Goal: Information Seeking & Learning: Learn about a topic

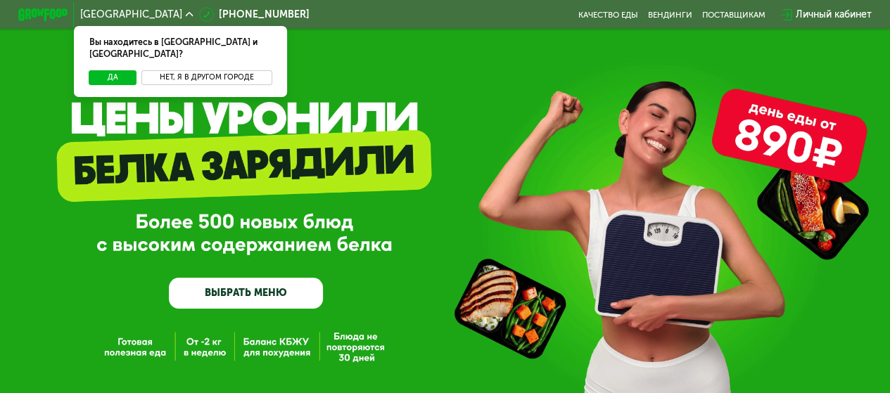
click at [208, 70] on button "Нет, я в другом городе" at bounding box center [206, 77] width 130 height 15
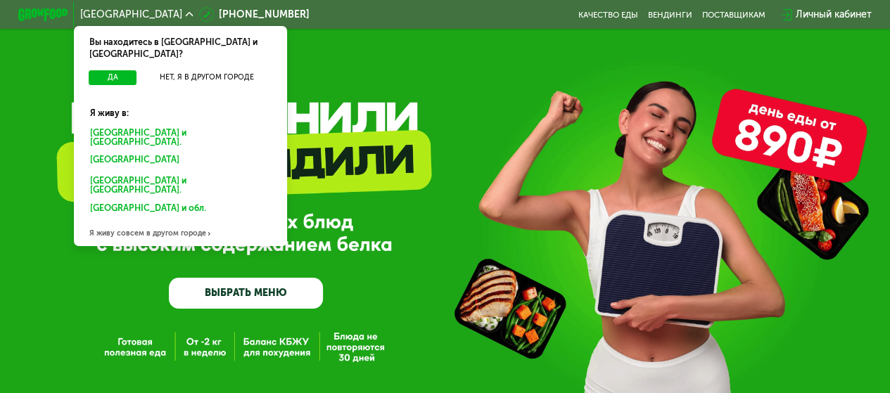
click at [125, 151] on div "Москве и обл." at bounding box center [178, 161] width 193 height 20
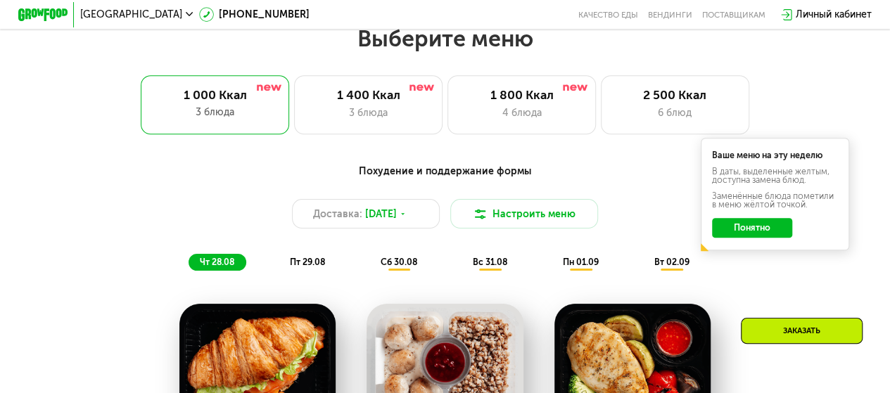
scroll to position [563, 0]
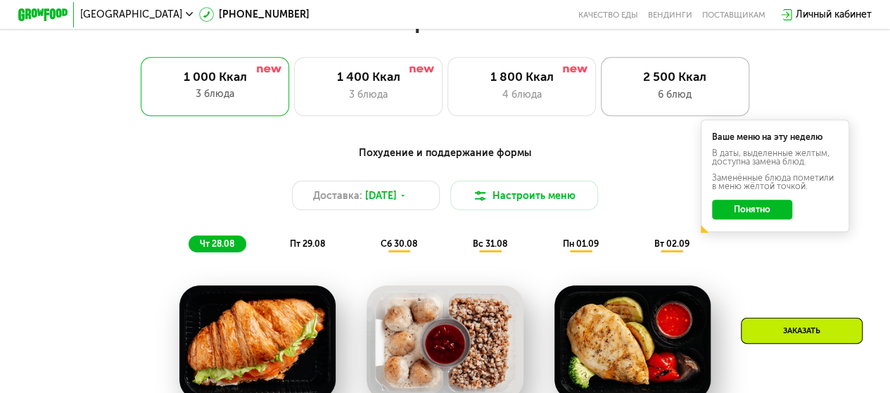
click at [676, 82] on div "2 500 Ккал" at bounding box center [675, 77] width 122 height 15
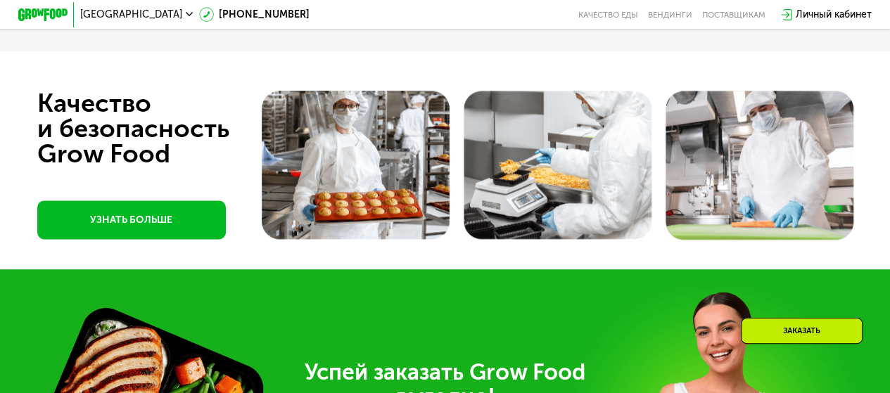
scroll to position [3365, 0]
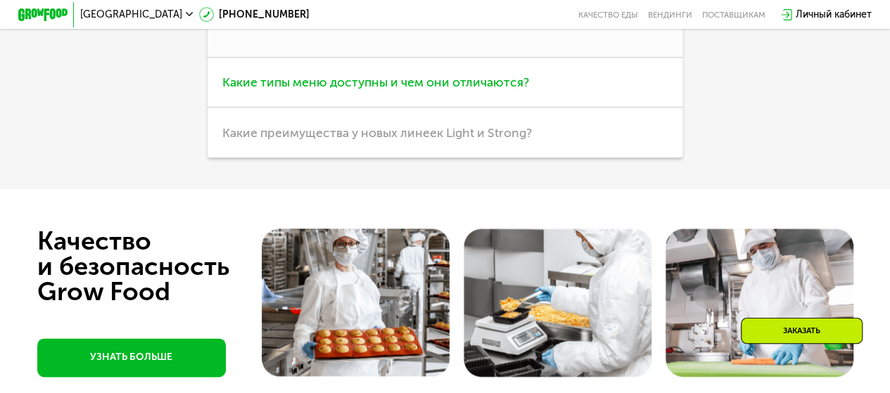
scroll to position [3436, 0]
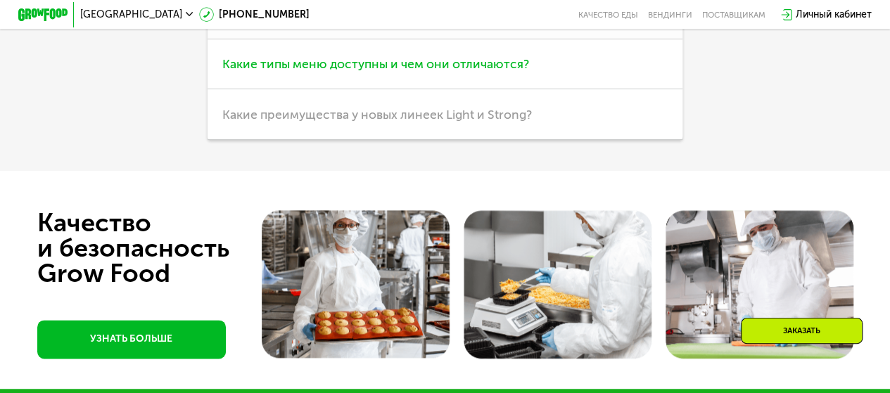
click at [517, 89] on h3 "Какие типы меню доступны и чем они отличаются?" at bounding box center [445, 64] width 475 height 50
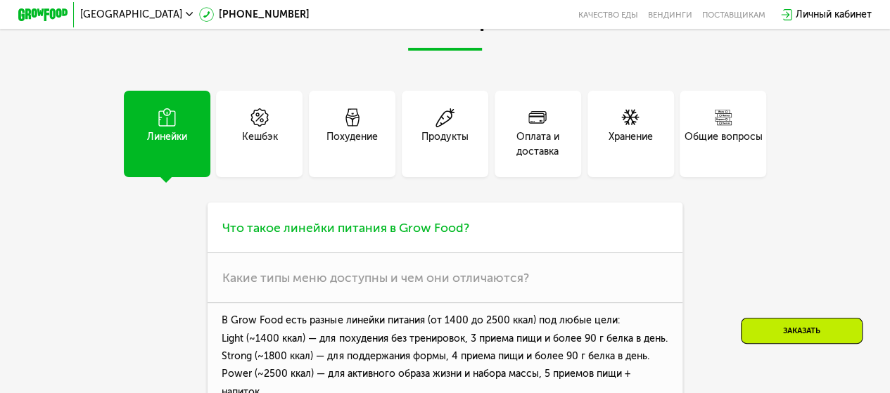
scroll to position [3109, 0]
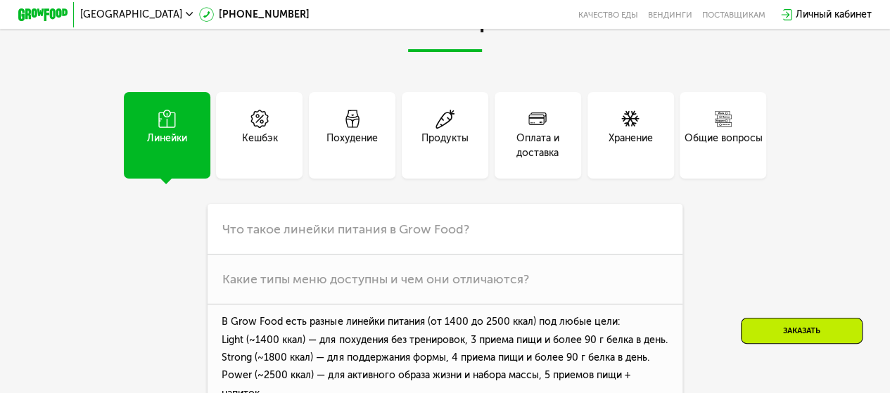
click at [445, 160] on div "Продукты" at bounding box center [445, 146] width 47 height 30
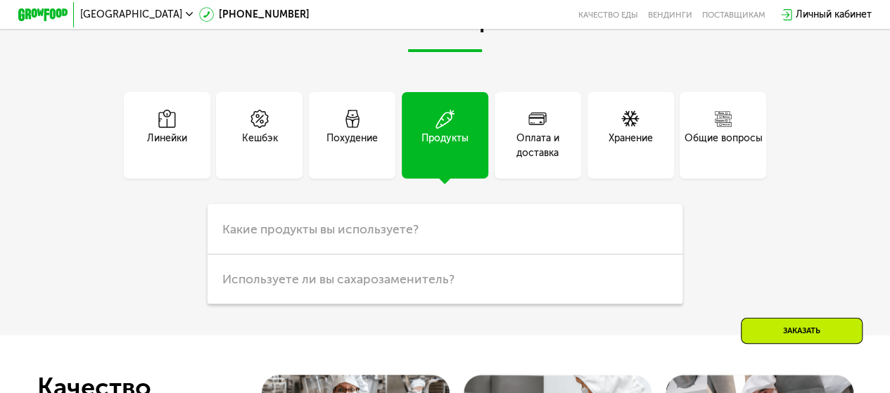
click at [536, 160] on div "Оплата и доставка" at bounding box center [538, 146] width 87 height 30
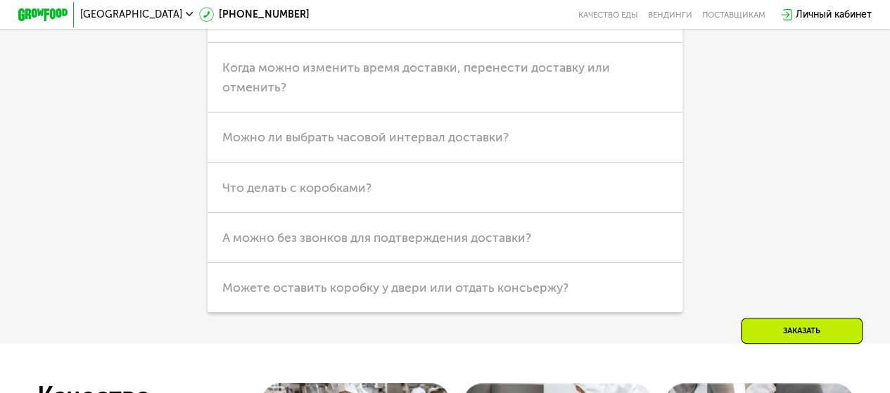
scroll to position [3390, 0]
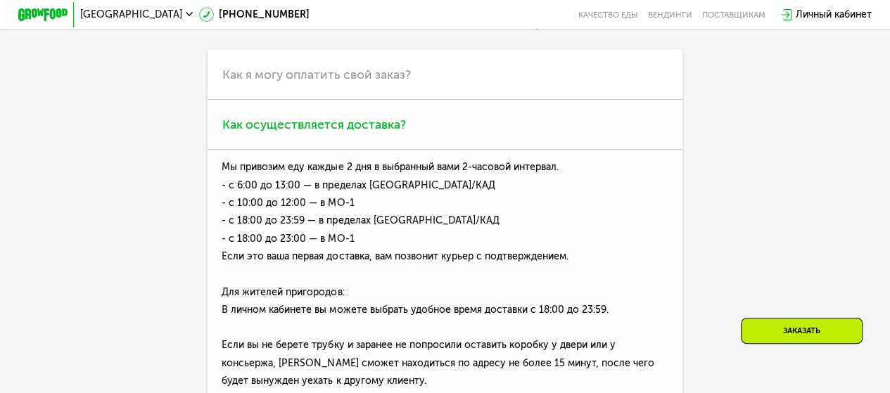
scroll to position [3109, 0]
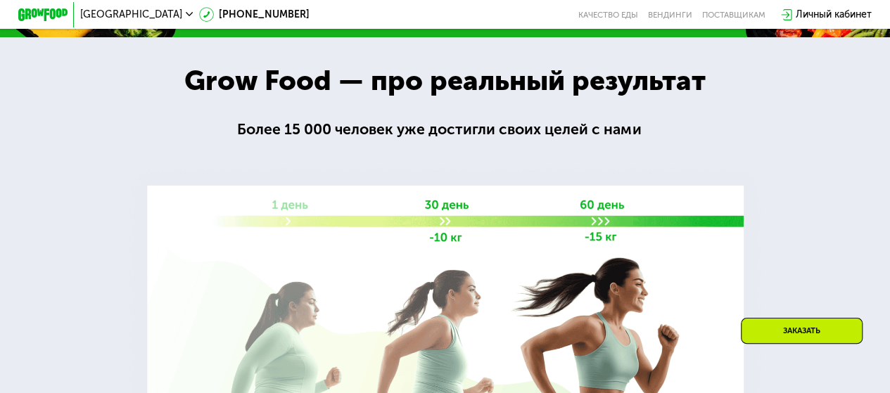
scroll to position [1490, 0]
